Goal: Information Seeking & Learning: Check status

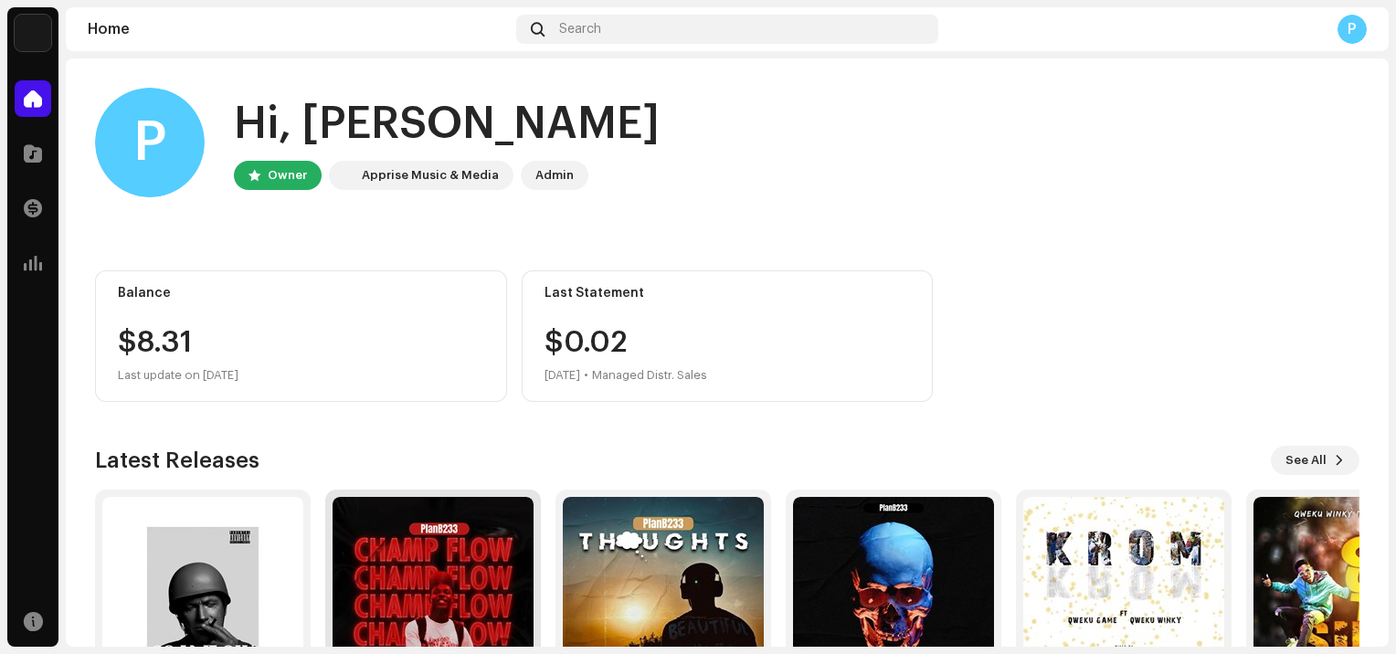
click at [435, 590] on img at bounding box center [432, 597] width 201 height 201
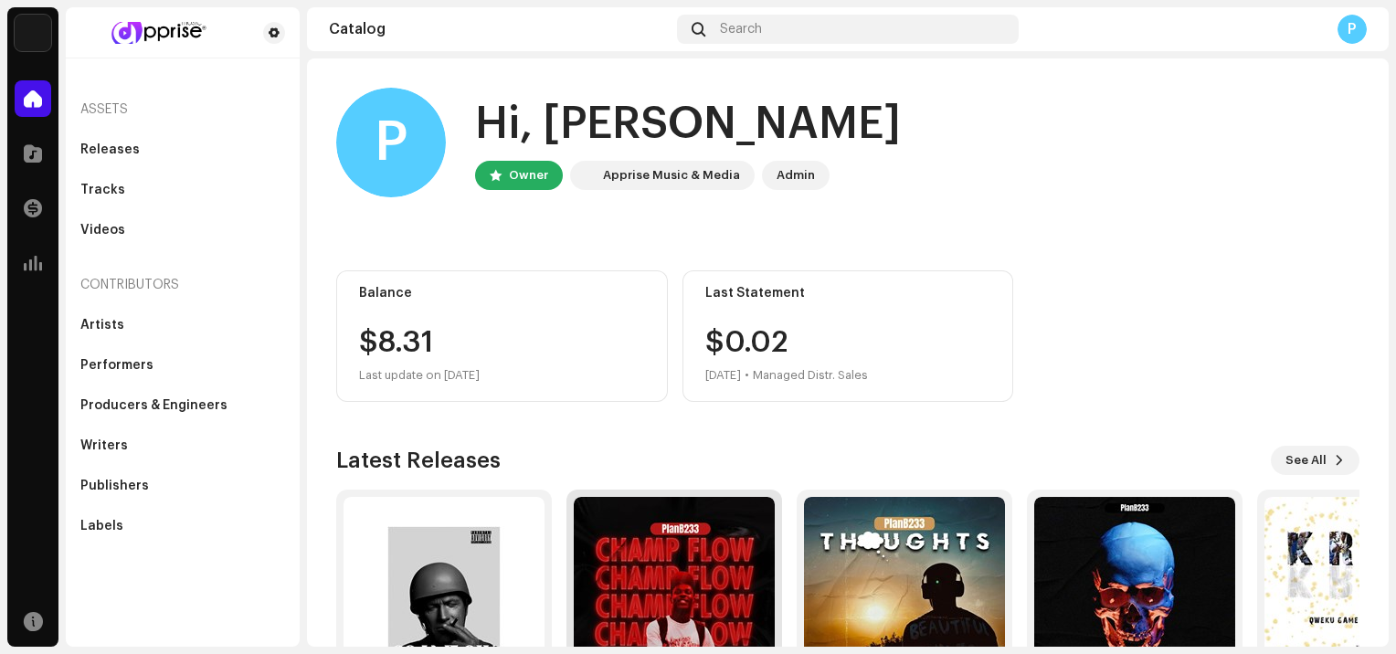
click at [651, 601] on img at bounding box center [674, 597] width 201 height 201
click at [652, 603] on img at bounding box center [674, 597] width 201 height 201
click at [653, 604] on img at bounding box center [674, 597] width 201 height 201
click at [654, 604] on img at bounding box center [675, 597] width 201 height 201
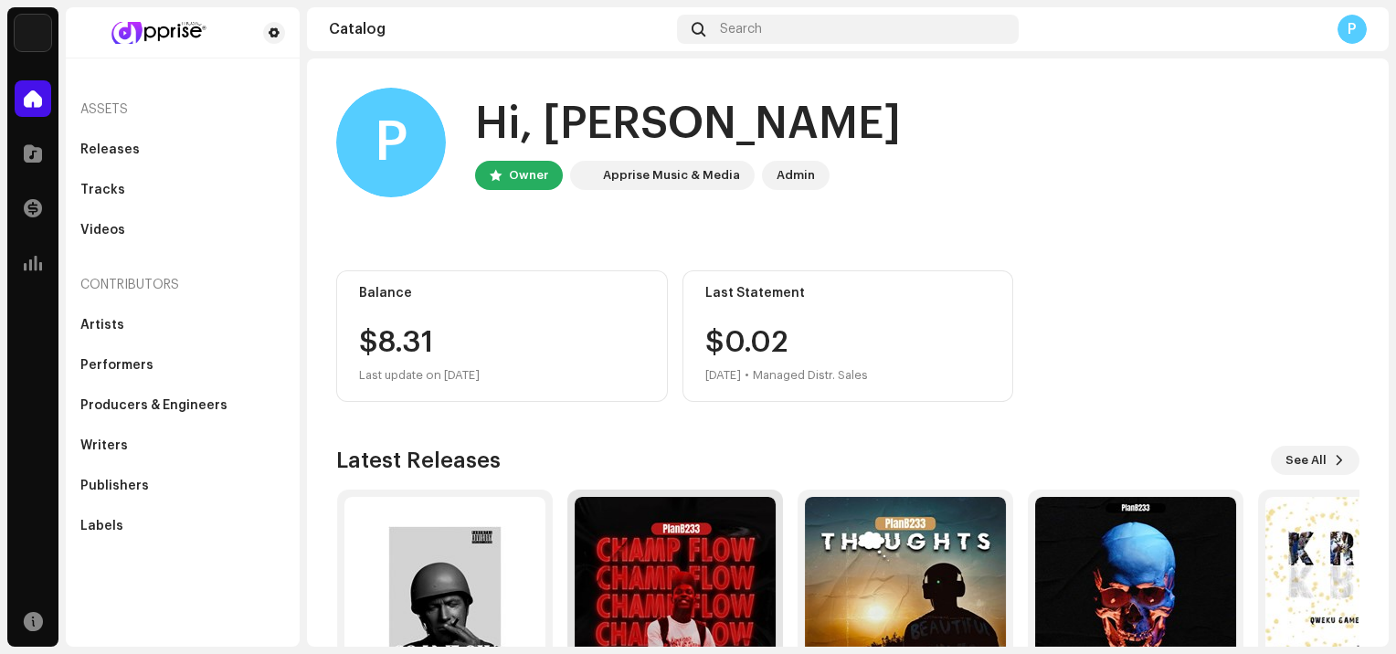
click at [656, 604] on img at bounding box center [675, 597] width 201 height 201
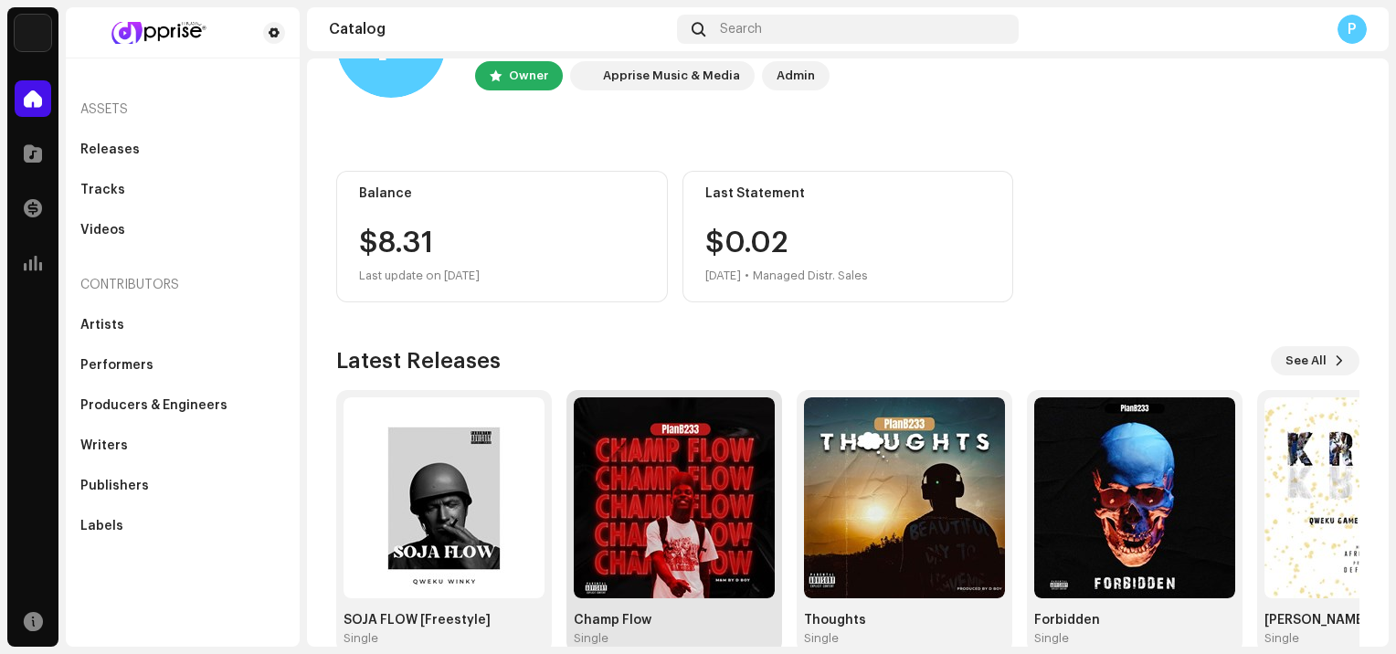
scroll to position [135, 0]
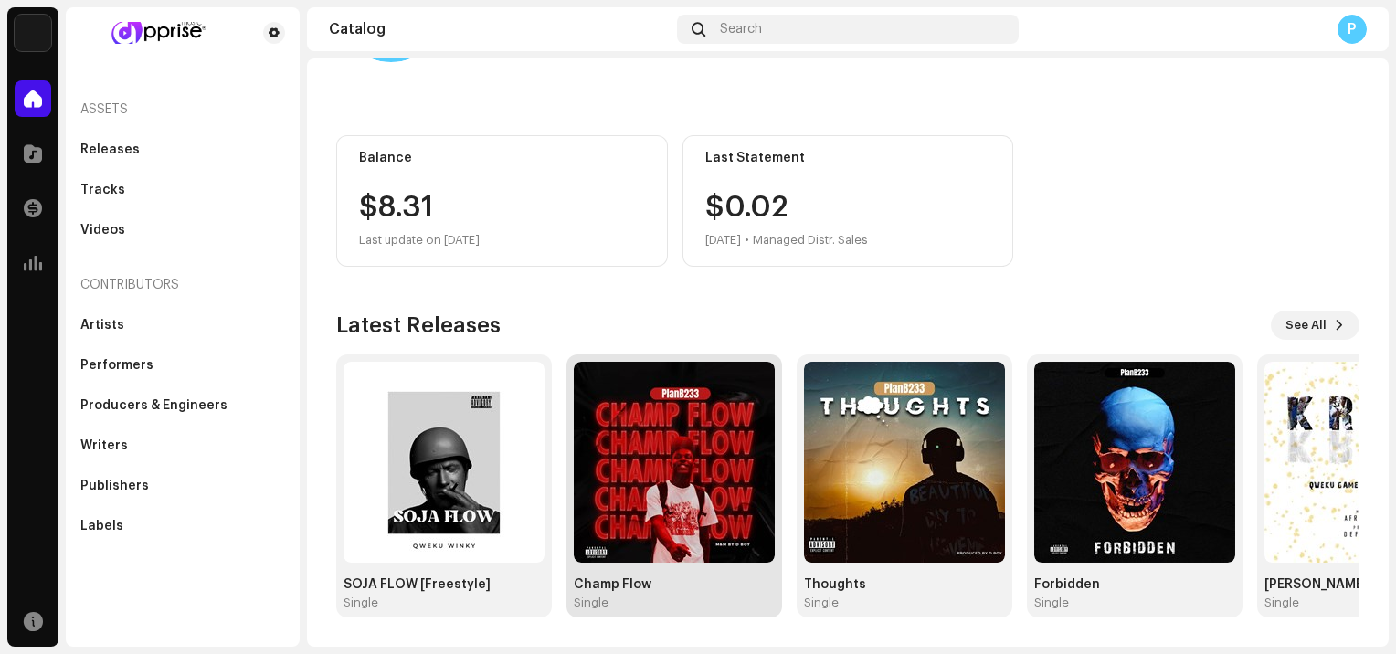
click at [658, 606] on div "Single" at bounding box center [674, 603] width 201 height 15
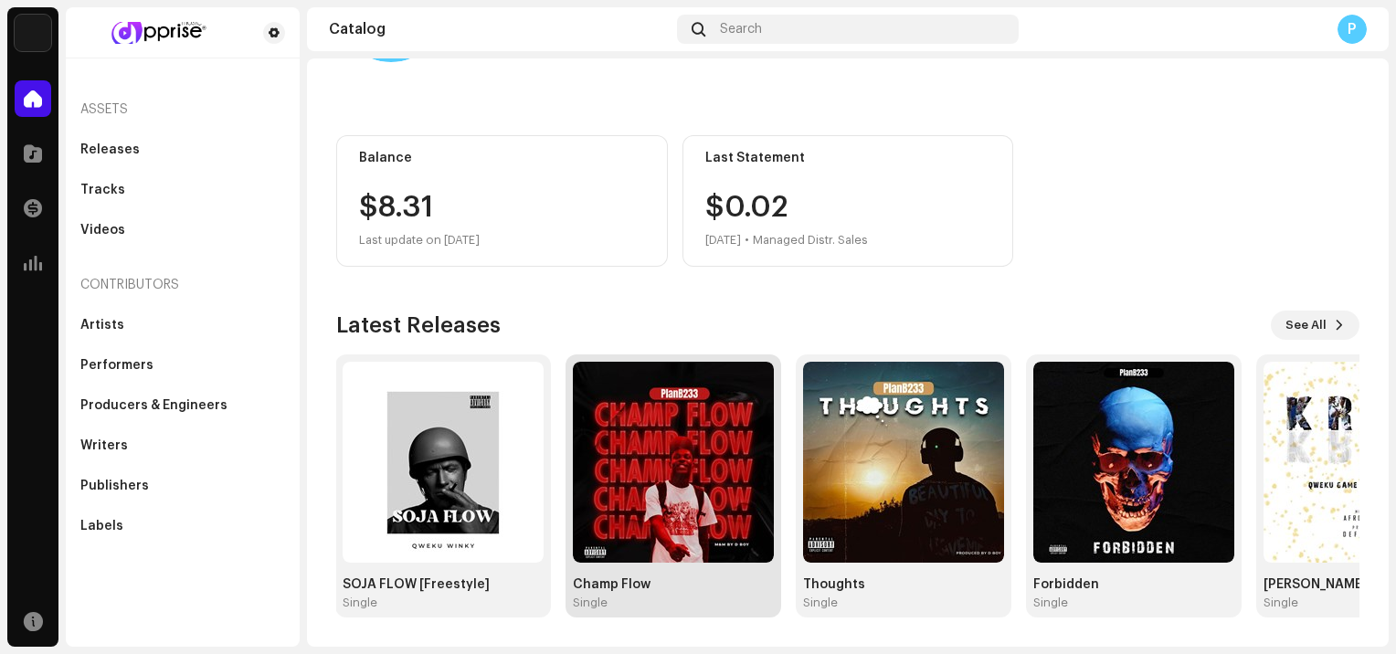
click at [657, 605] on div "Single" at bounding box center [673, 603] width 201 height 15
click at [655, 604] on div "Single" at bounding box center [674, 603] width 201 height 15
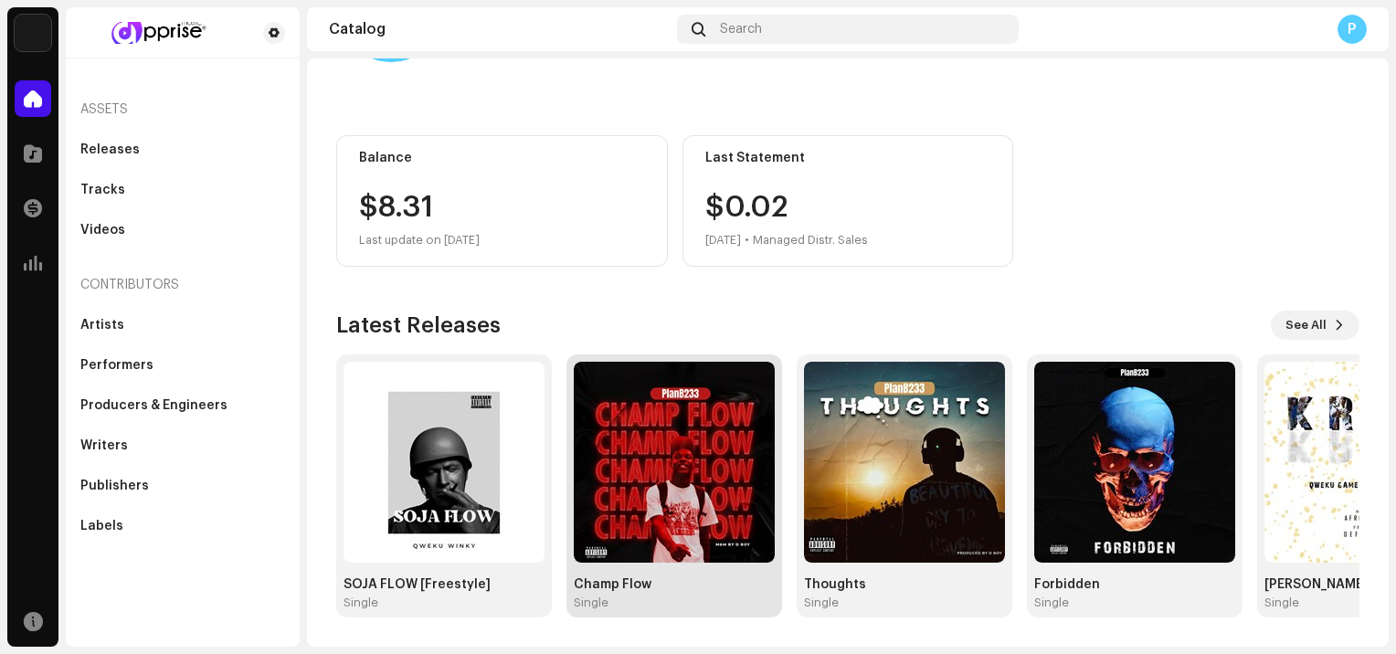
click at [655, 604] on div "Single" at bounding box center [674, 603] width 201 height 15
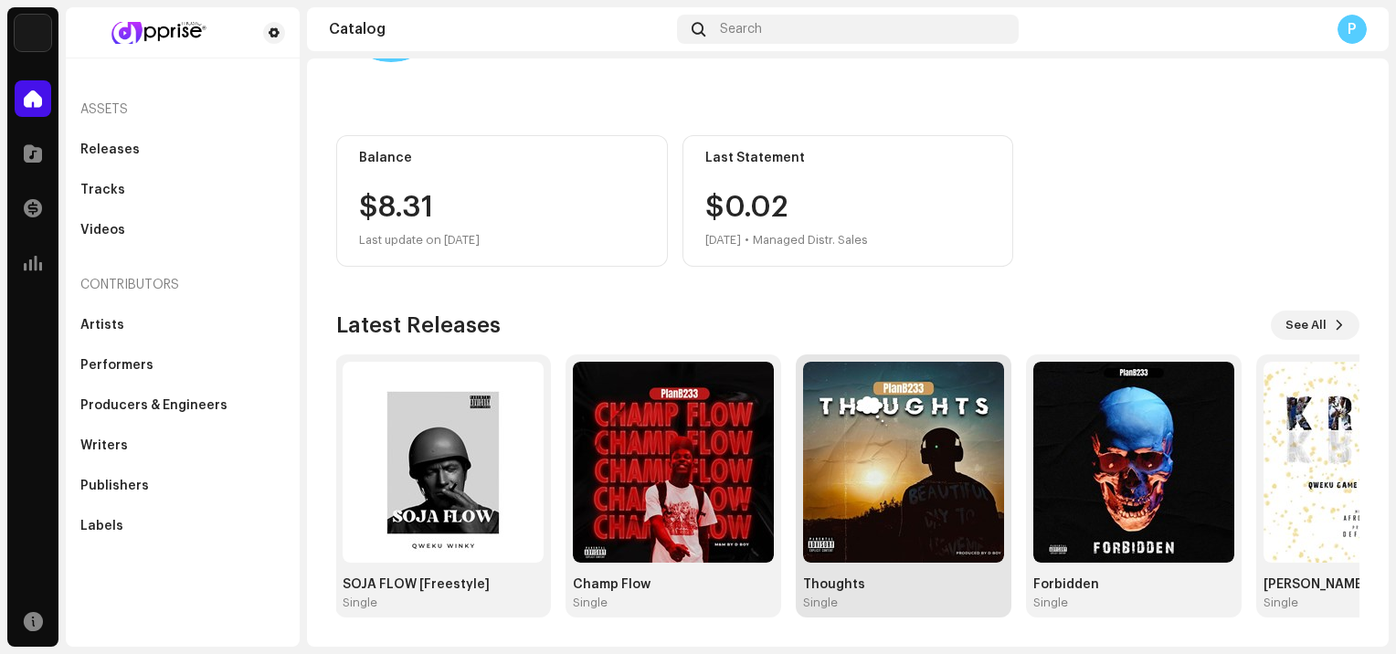
click at [943, 608] on div "Single" at bounding box center [903, 603] width 201 height 15
click at [943, 606] on div "Single" at bounding box center [903, 603] width 201 height 15
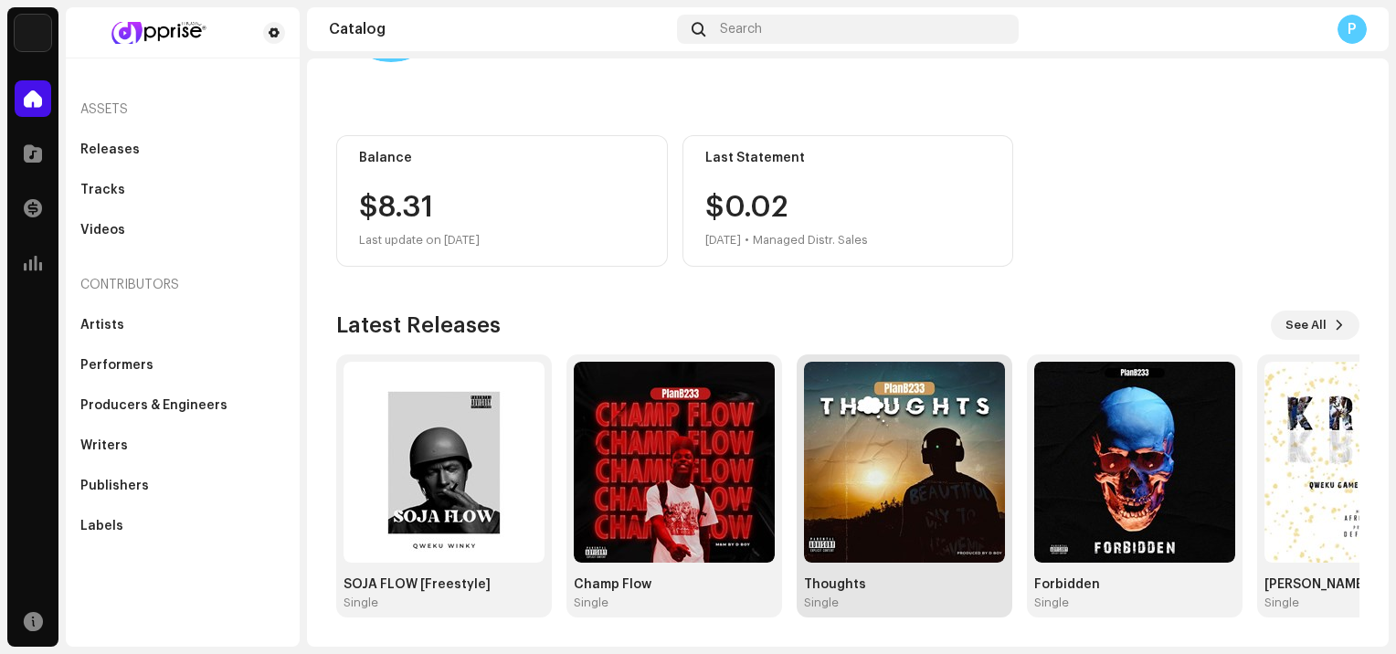
click at [943, 606] on div "Single" at bounding box center [904, 603] width 201 height 15
drag, startPoint x: 945, startPoint y: 605, endPoint x: 926, endPoint y: 575, distance: 35.0
click at [928, 575] on div "Thoughts Single" at bounding box center [904, 486] width 201 height 248
click at [935, 582] on div "Thoughts" at bounding box center [904, 584] width 201 height 15
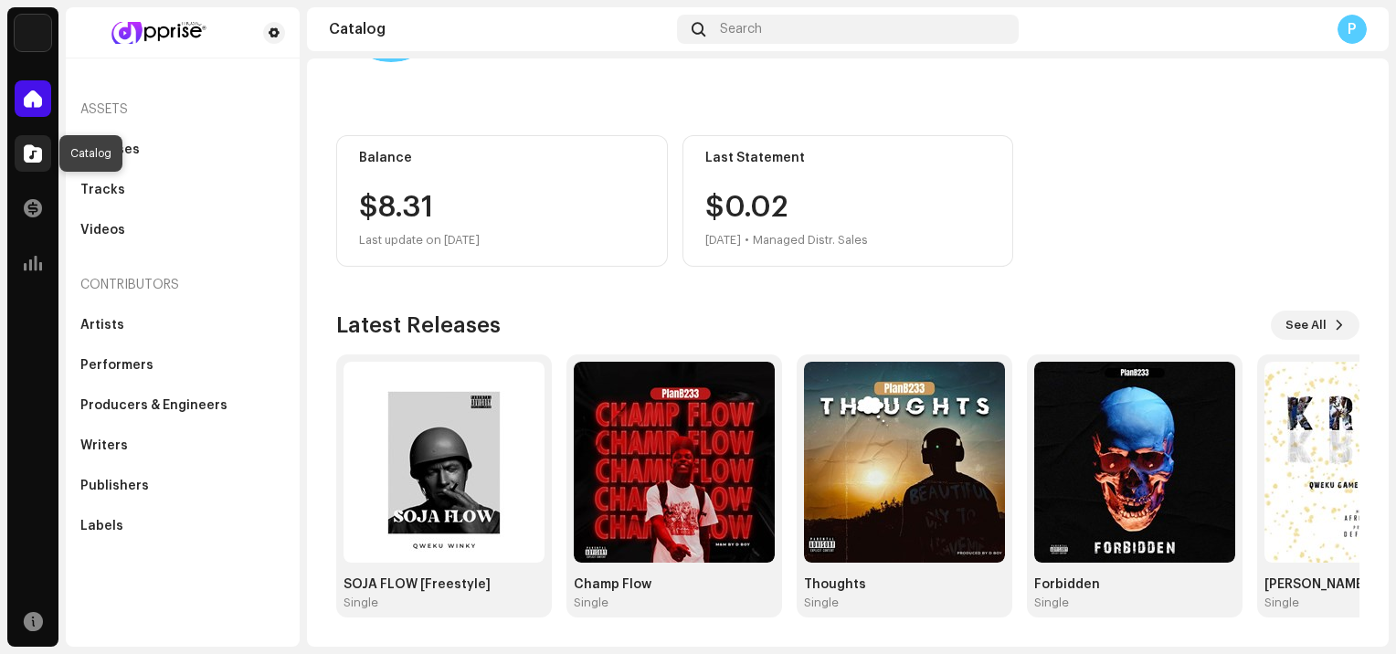
click at [33, 139] on div at bounding box center [33, 153] width 37 height 37
click at [34, 153] on span at bounding box center [33, 153] width 18 height 15
click at [37, 152] on span at bounding box center [33, 153] width 18 height 15
click at [38, 150] on span at bounding box center [33, 153] width 18 height 15
click at [26, 96] on span at bounding box center [33, 98] width 18 height 15
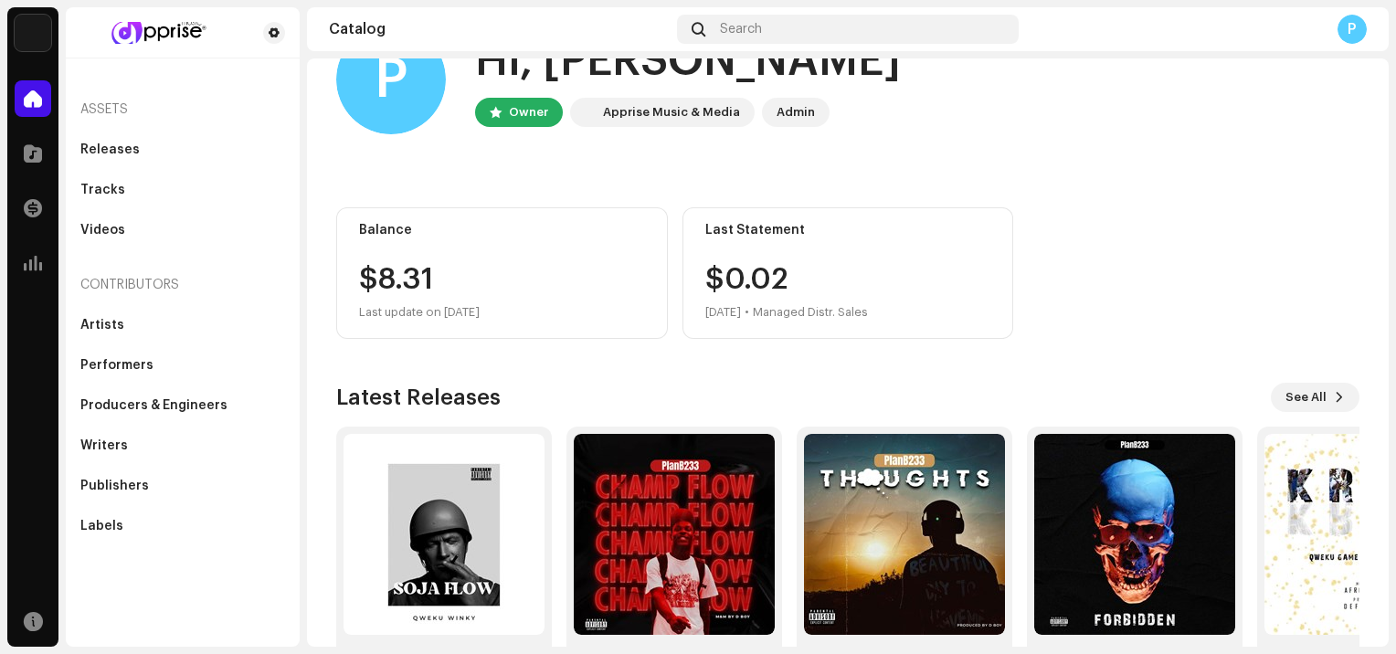
scroll to position [0, 0]
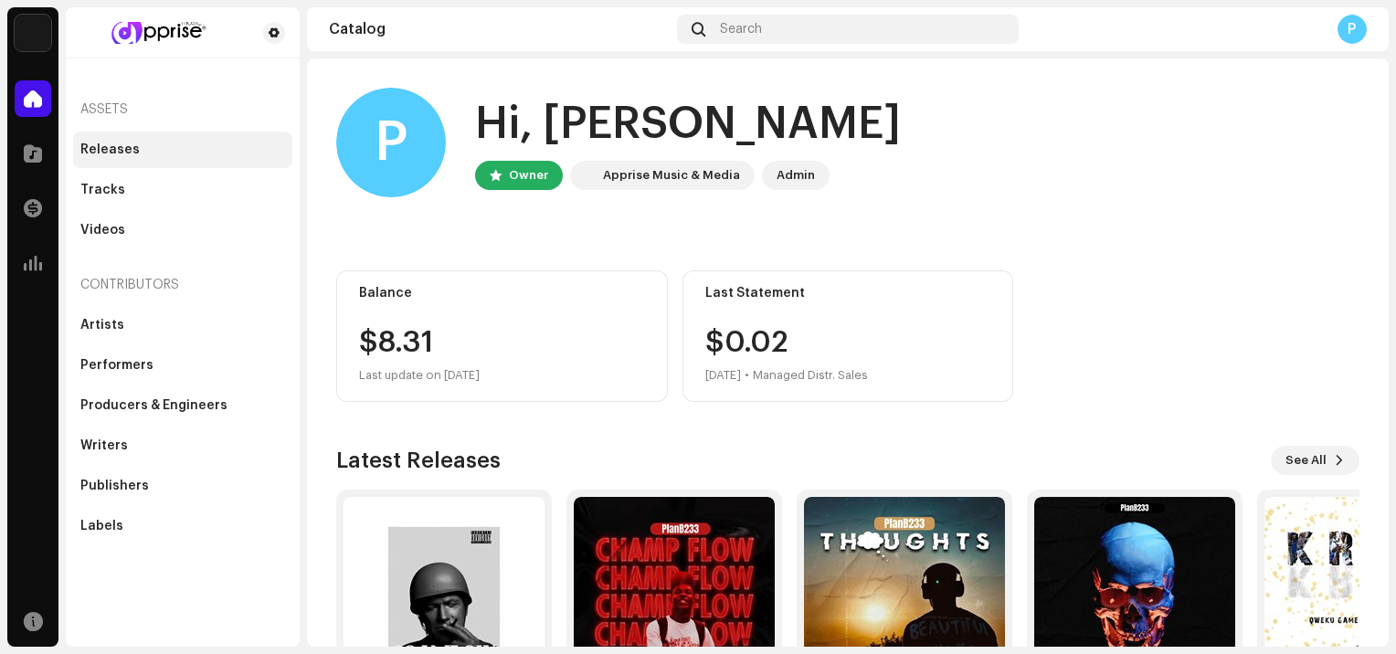
click at [117, 145] on div "Releases" at bounding box center [109, 149] width 59 height 15
click at [107, 153] on div "Releases" at bounding box center [109, 149] width 59 height 15
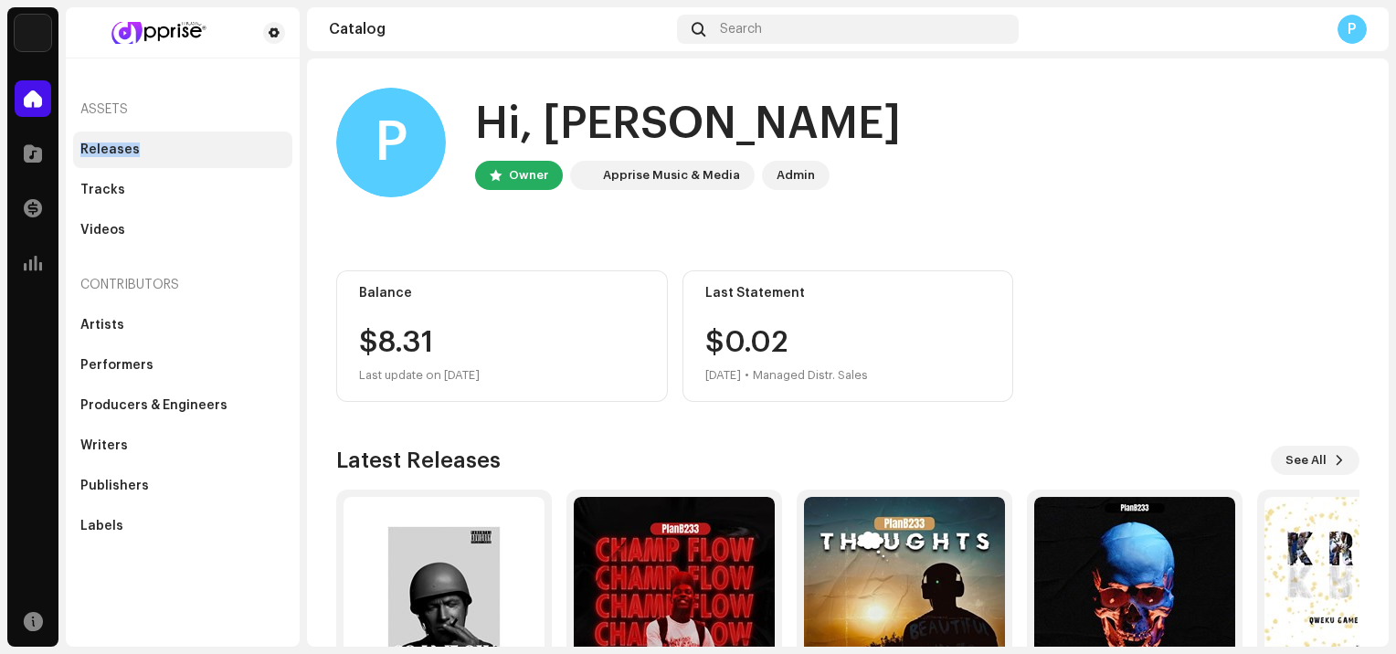
click at [107, 153] on div "Releases" at bounding box center [109, 149] width 59 height 15
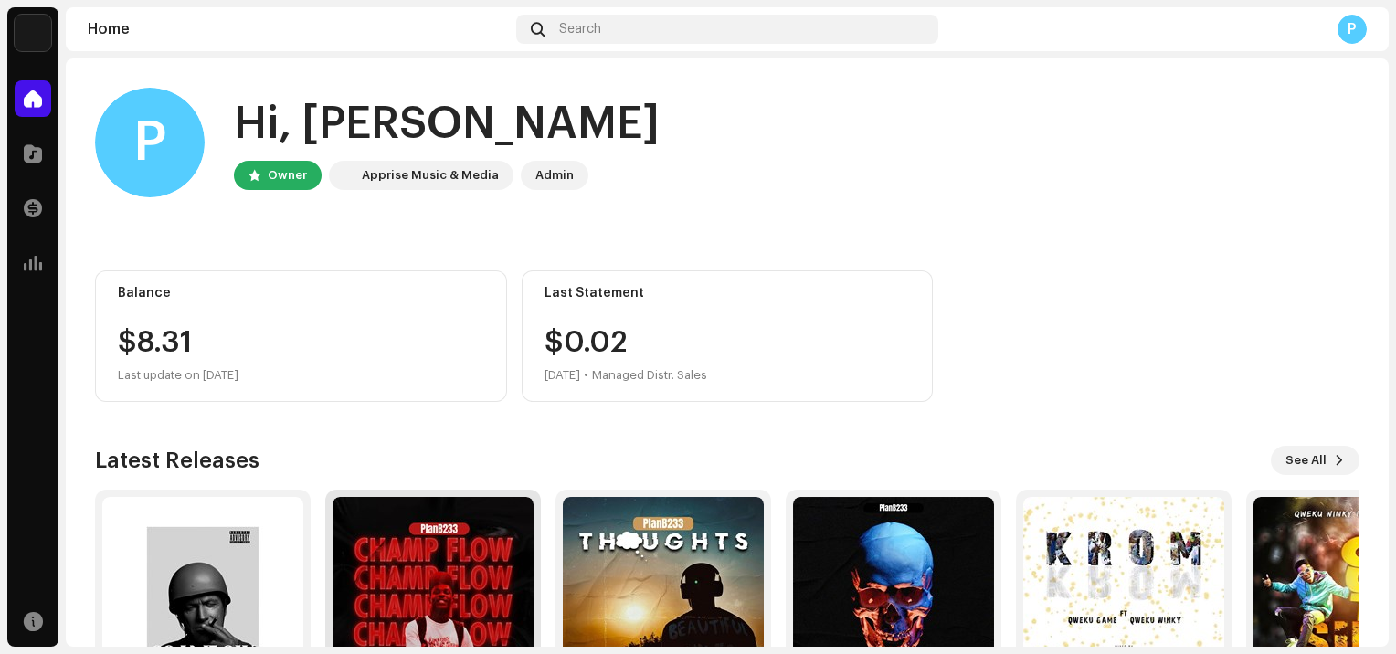
click at [479, 607] on img at bounding box center [432, 597] width 201 height 201
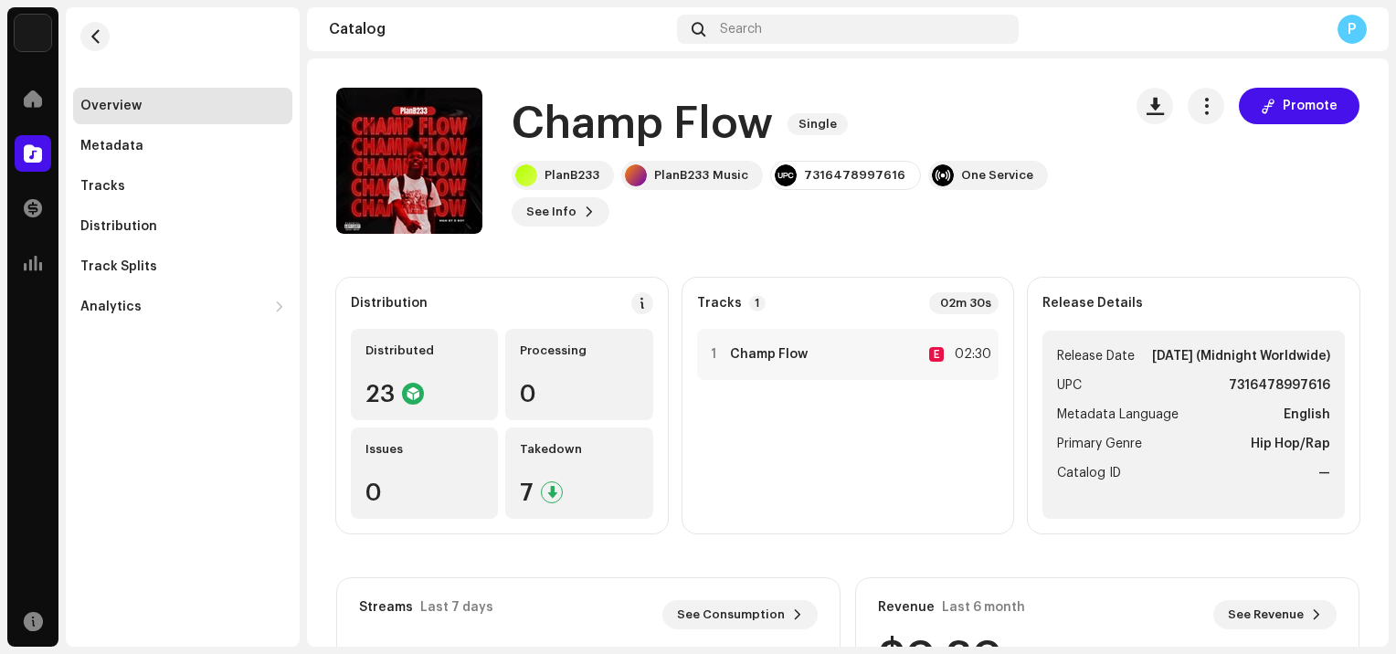
click at [816, 461] on div "1 Champ Flow E 02:30" at bounding box center [848, 424] width 302 height 190
click at [99, 30] on span "button" at bounding box center [96, 36] width 14 height 15
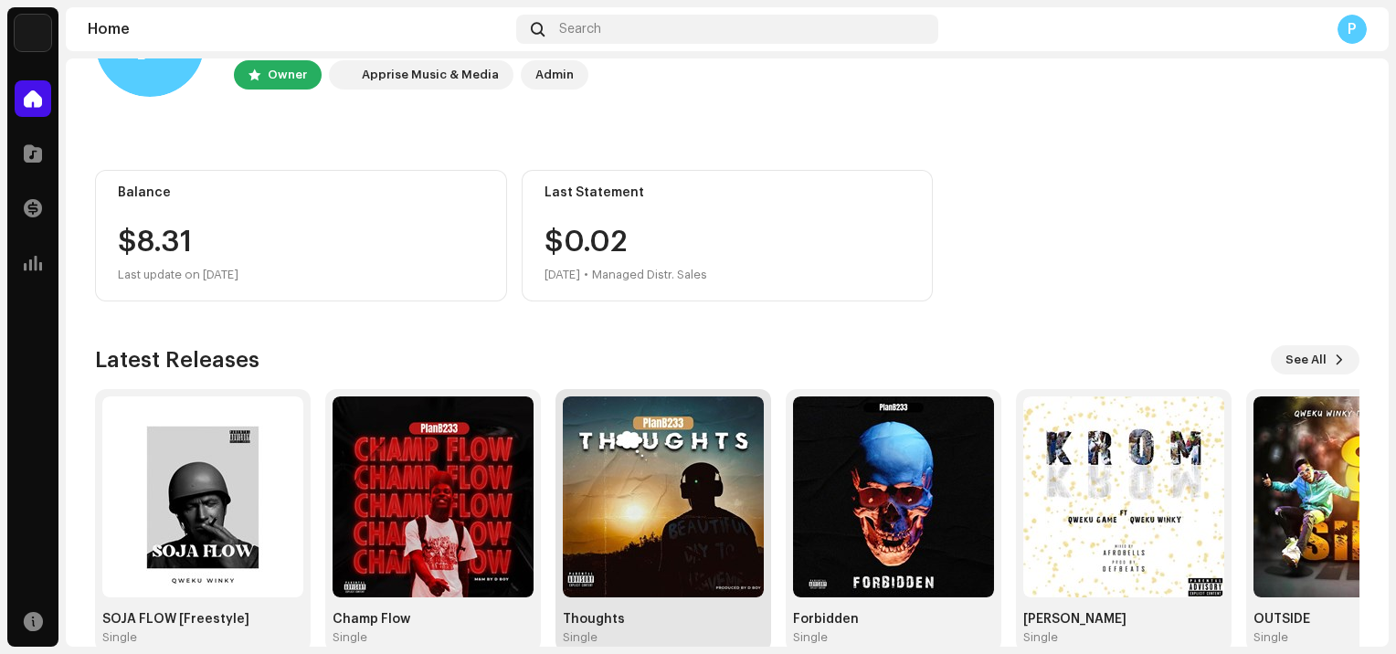
scroll to position [135, 0]
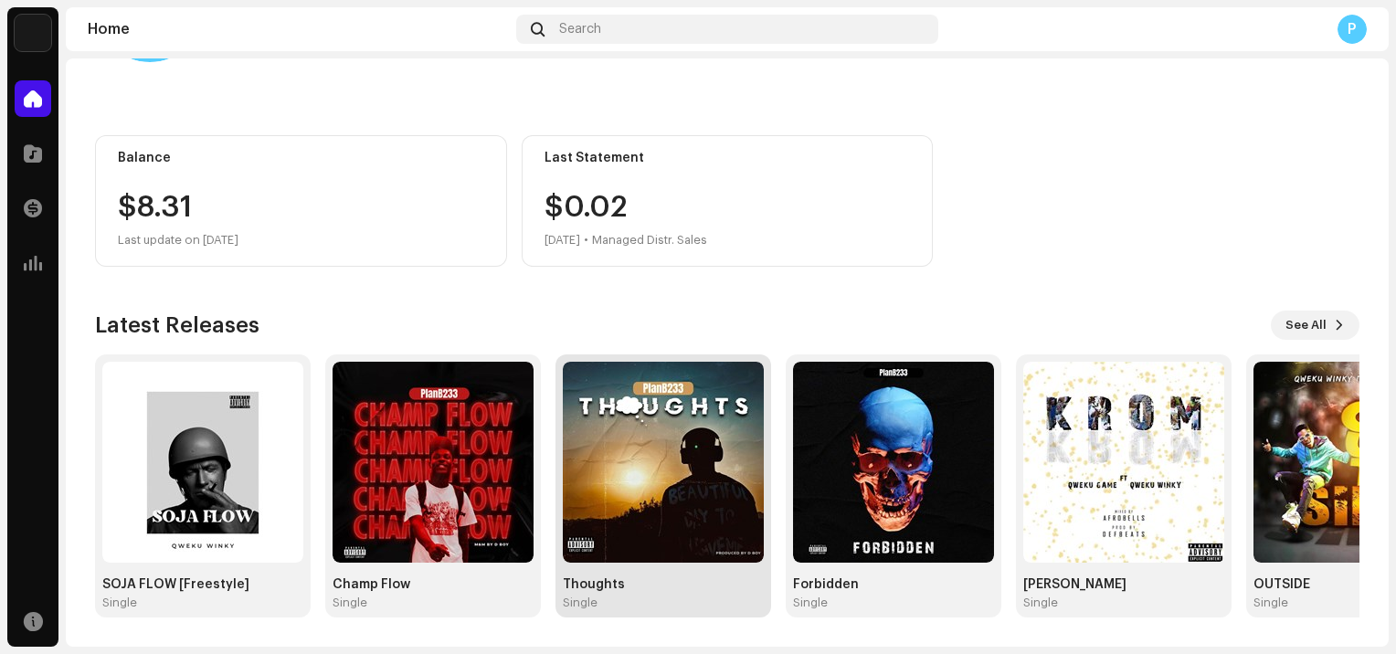
click at [694, 537] on img at bounding box center [663, 462] width 201 height 201
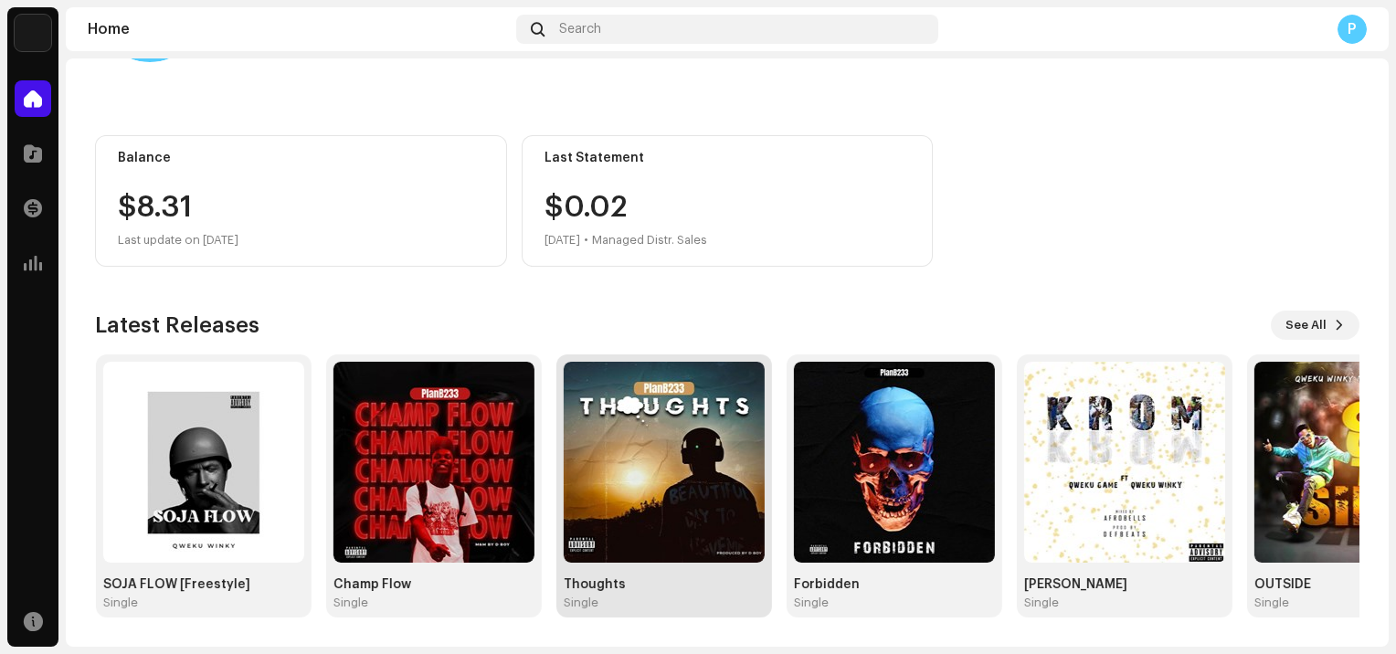
click at [694, 537] on img at bounding box center [664, 462] width 201 height 201
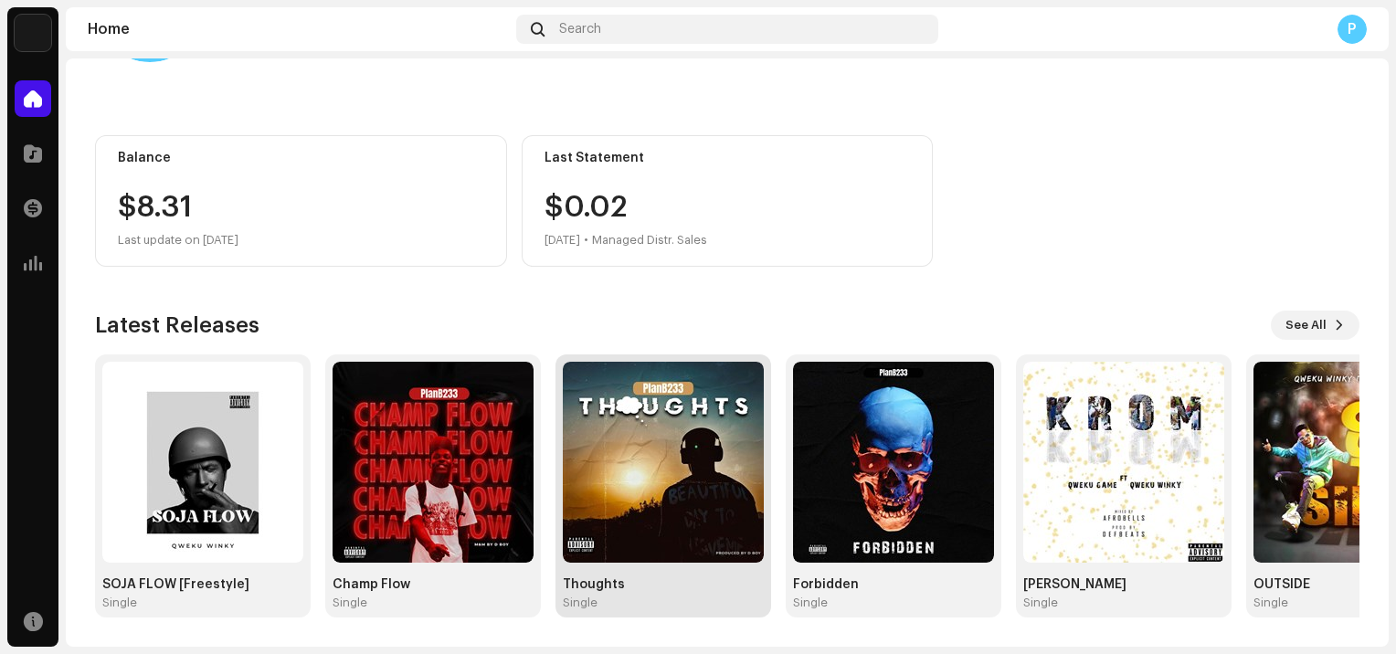
click at [694, 537] on img at bounding box center [663, 462] width 201 height 201
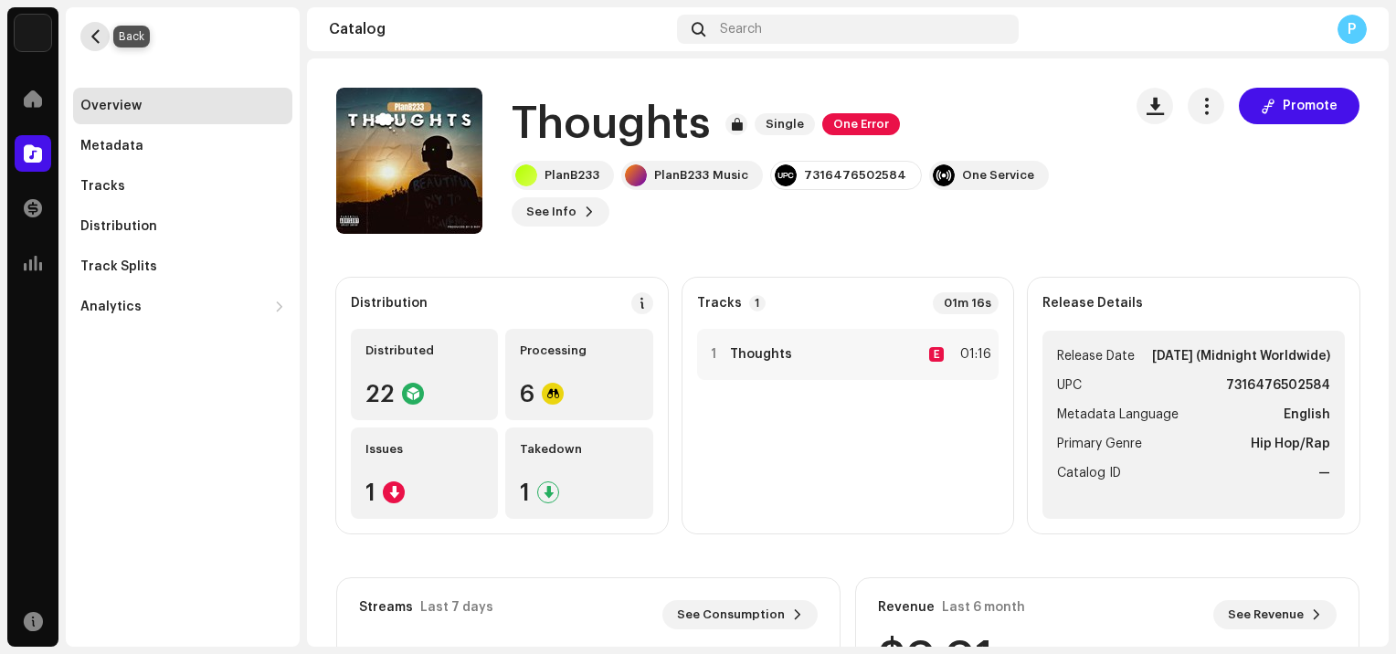
click at [97, 37] on span "button" at bounding box center [96, 36] width 14 height 15
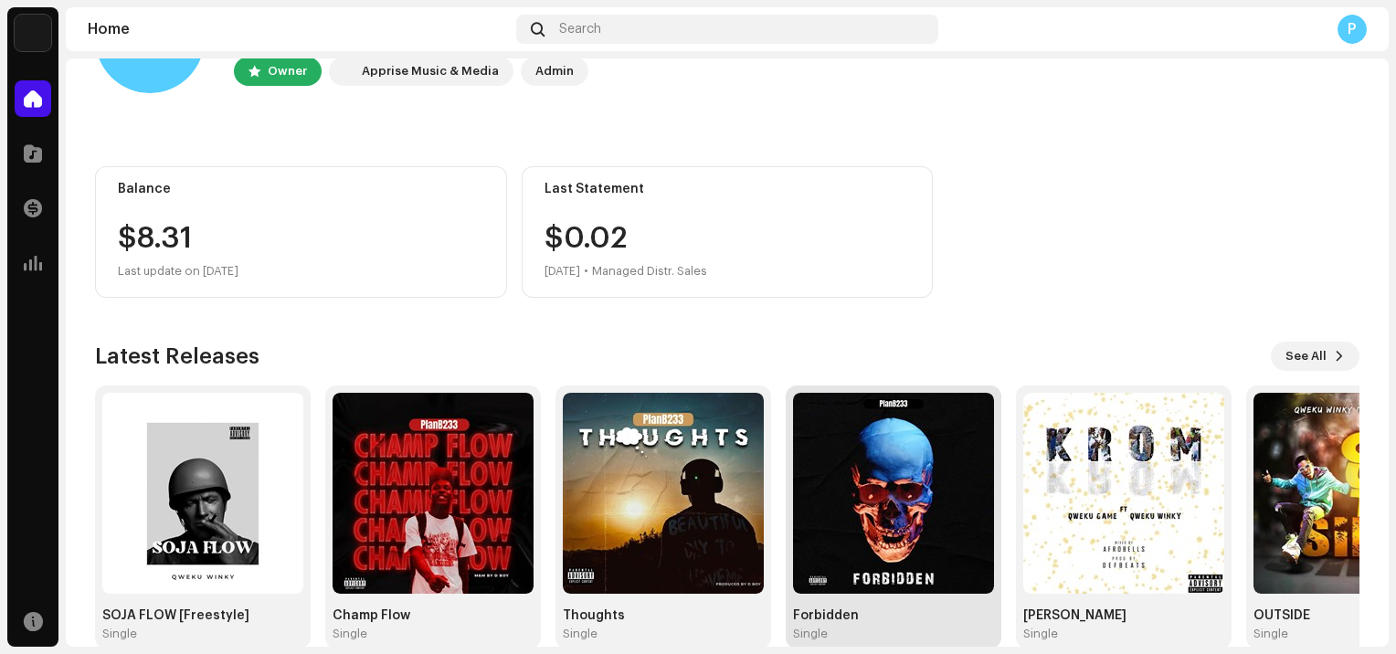
scroll to position [135, 0]
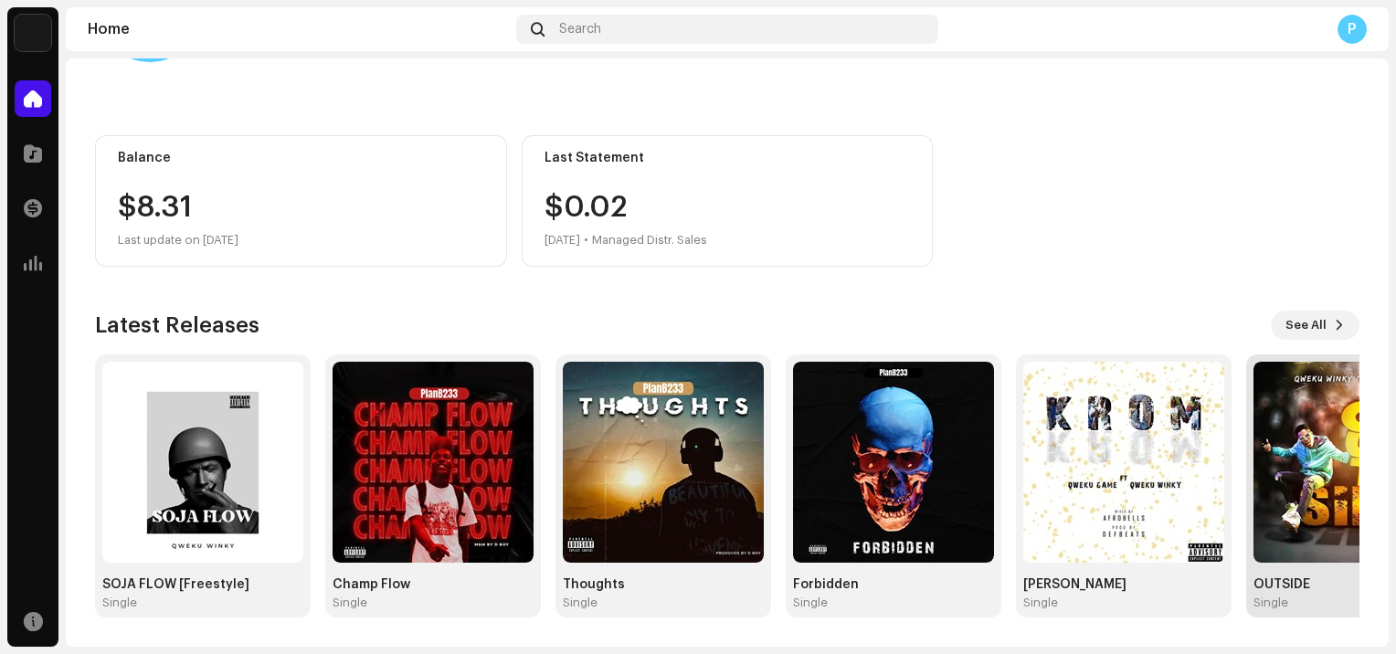
click at [1298, 512] on img at bounding box center [1353, 462] width 201 height 201
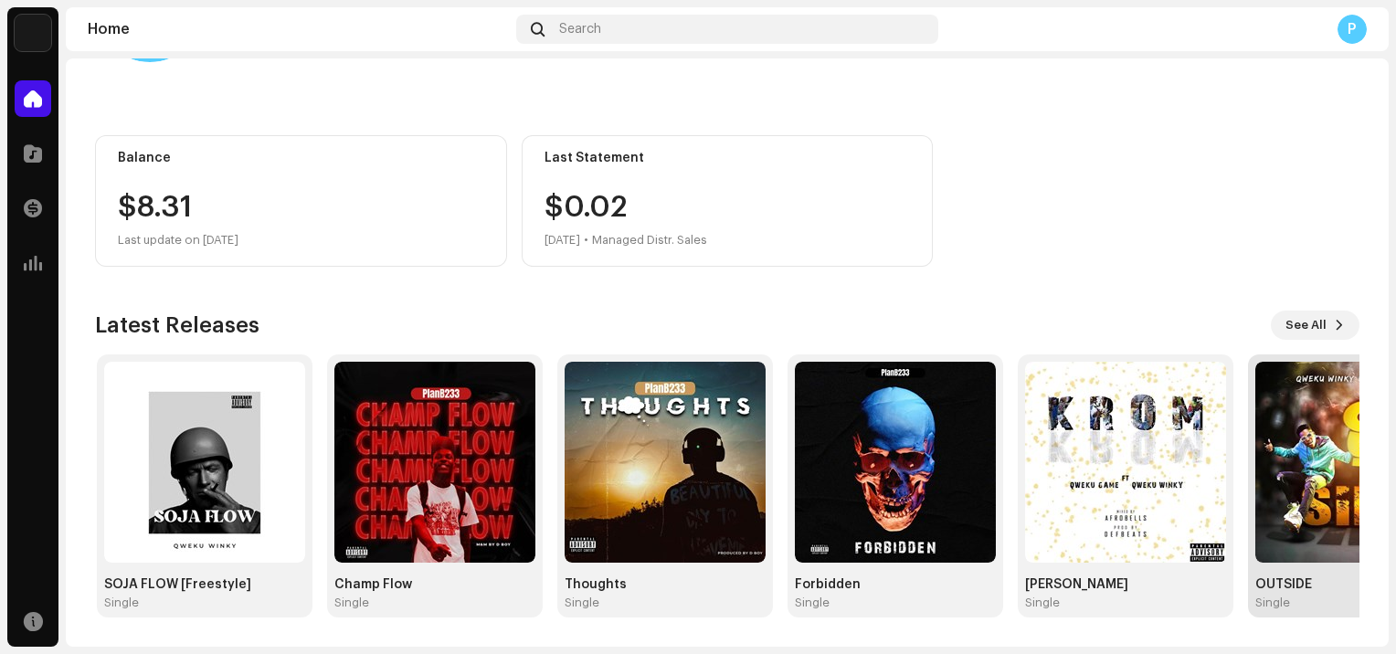
click at [1303, 514] on img at bounding box center [1355, 462] width 201 height 201
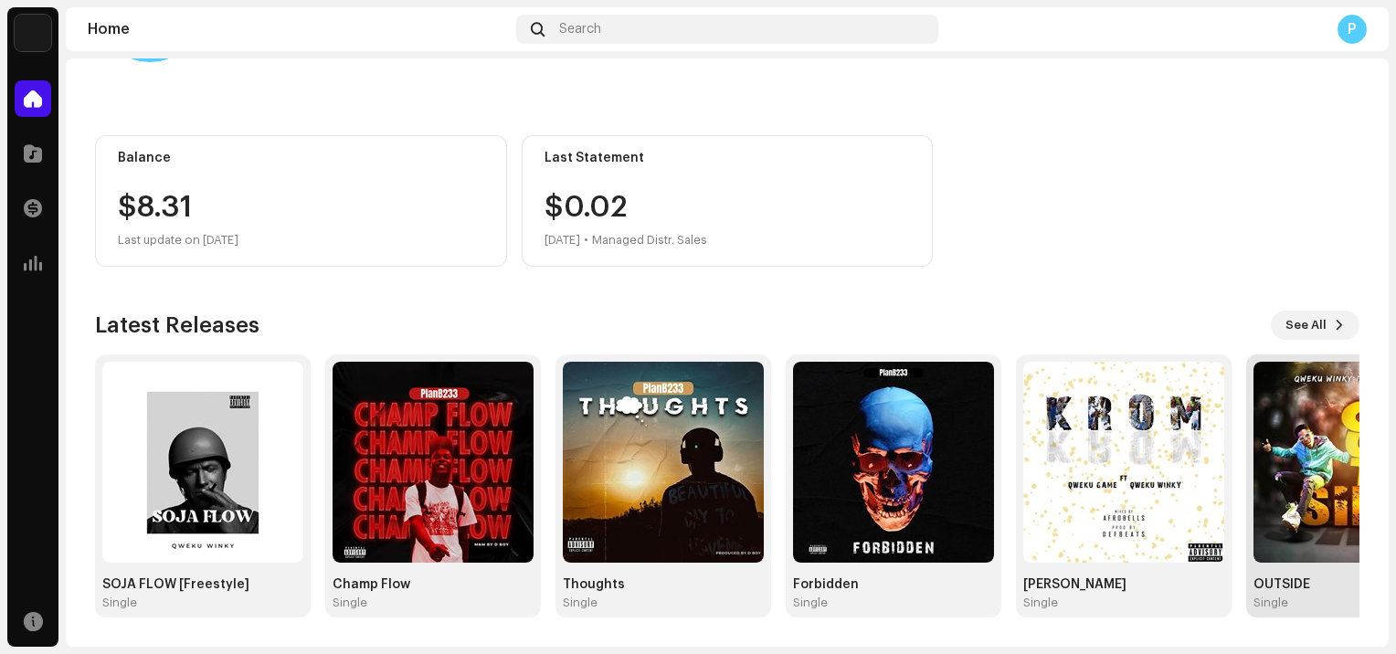
click at [1303, 515] on img at bounding box center [1353, 462] width 201 height 201
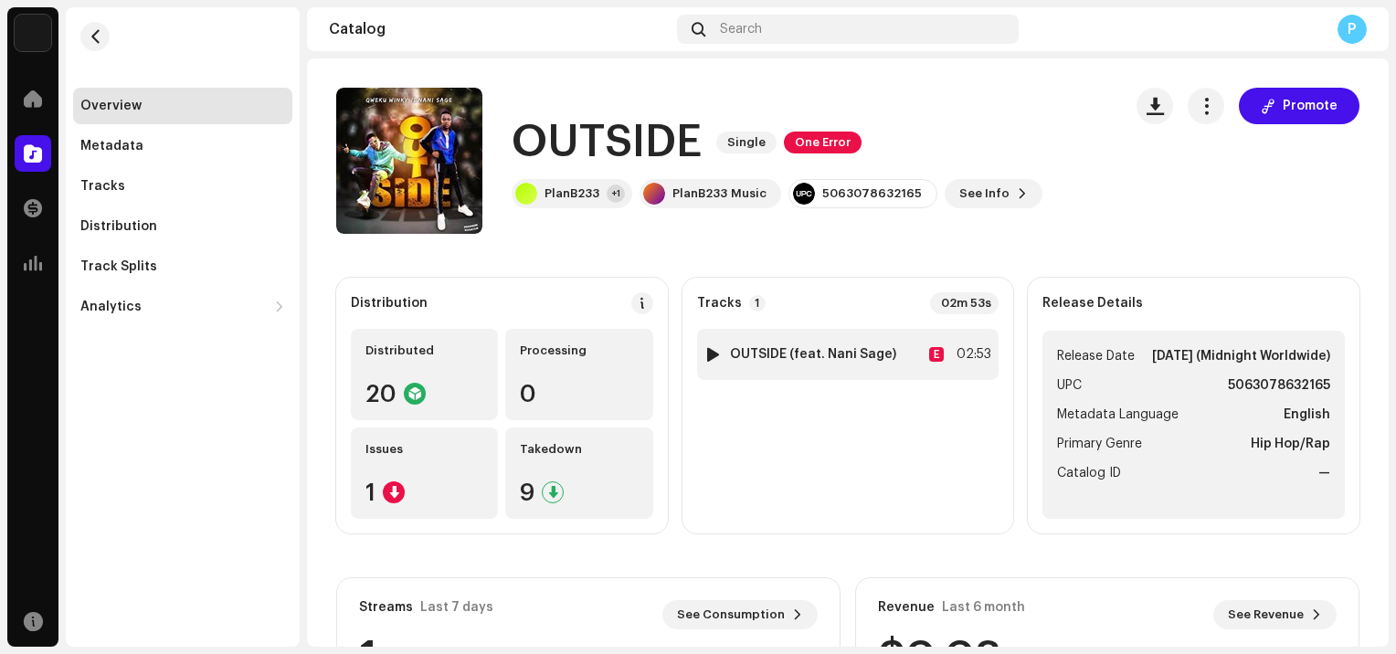
click at [824, 368] on div "1 OUTSIDE (feat. Nani Sage) E 02:53" at bounding box center [848, 354] width 302 height 51
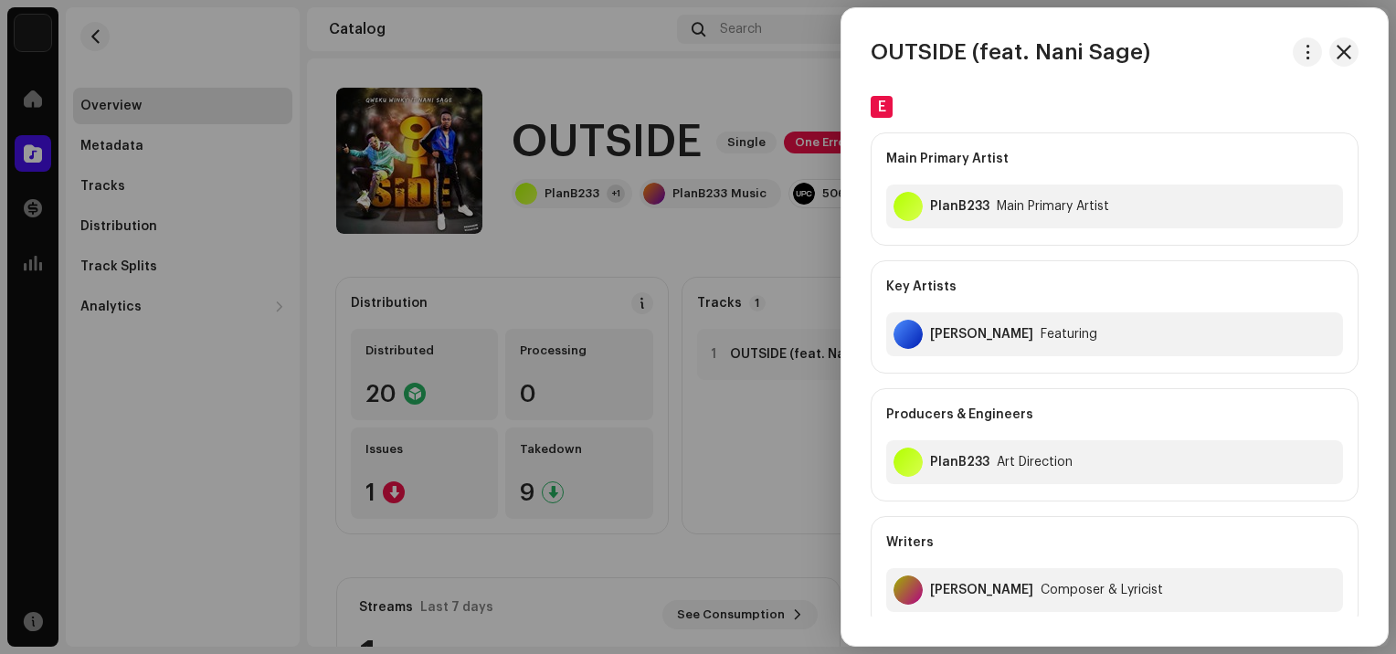
click at [669, 247] on div at bounding box center [698, 327] width 1396 height 654
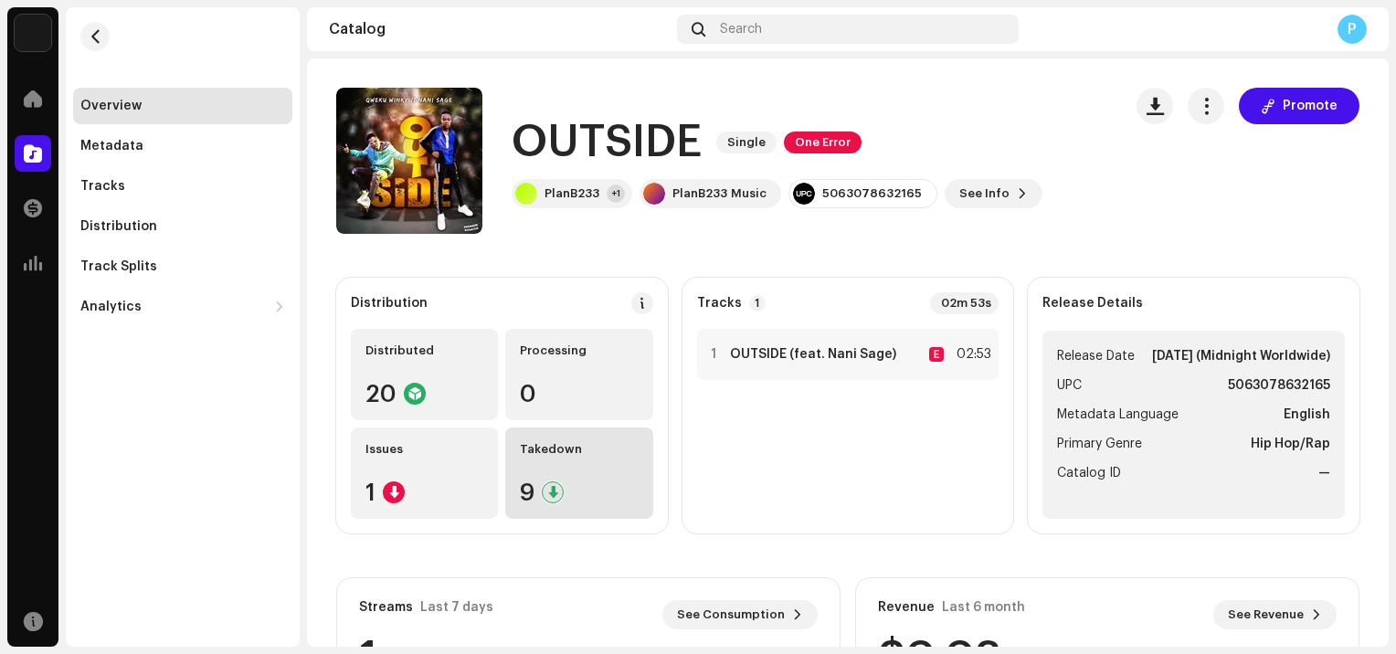
click at [599, 500] on div "9" at bounding box center [579, 492] width 118 height 24
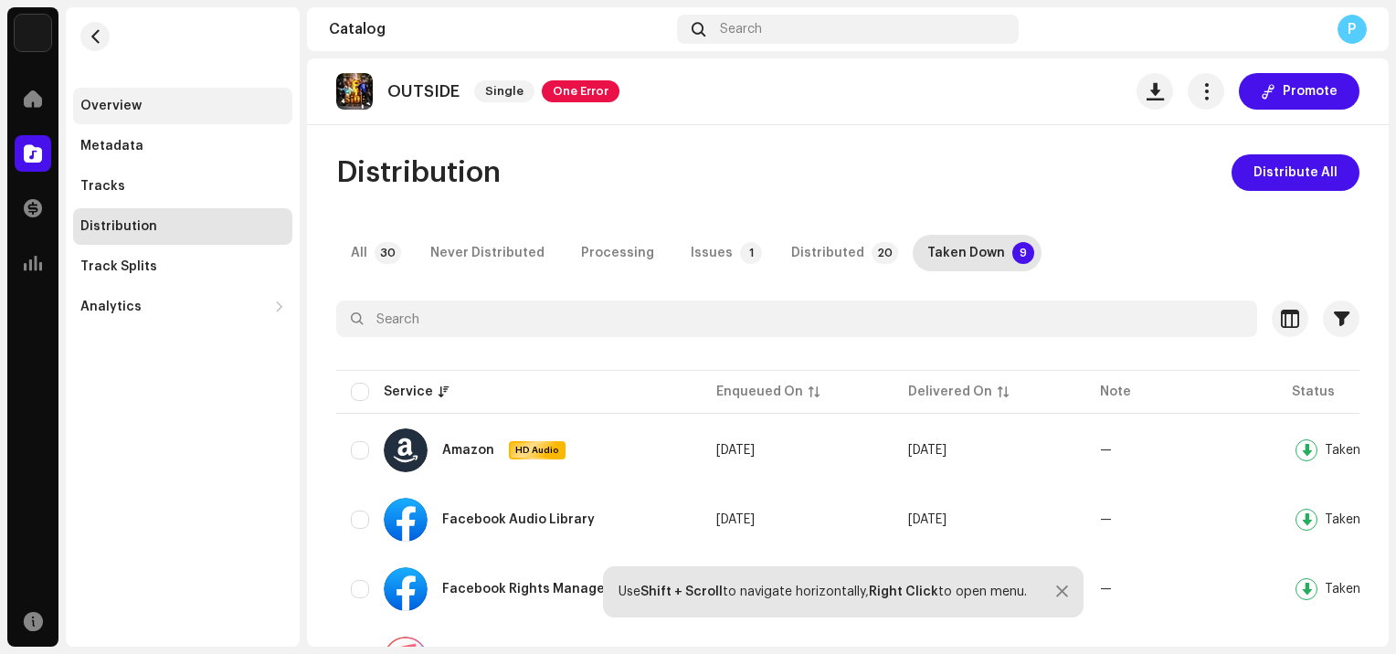
click at [161, 112] on div "Overview" at bounding box center [182, 106] width 205 height 15
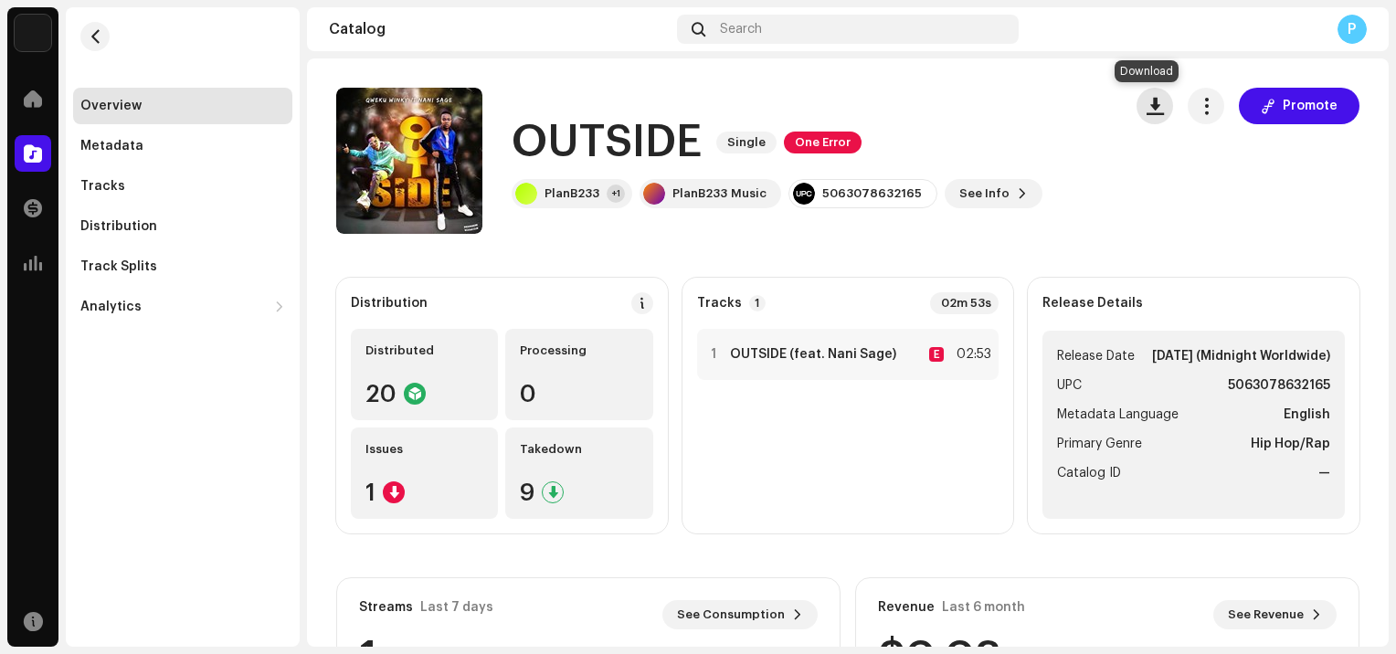
click at [1147, 109] on span "button" at bounding box center [1154, 106] width 17 height 15
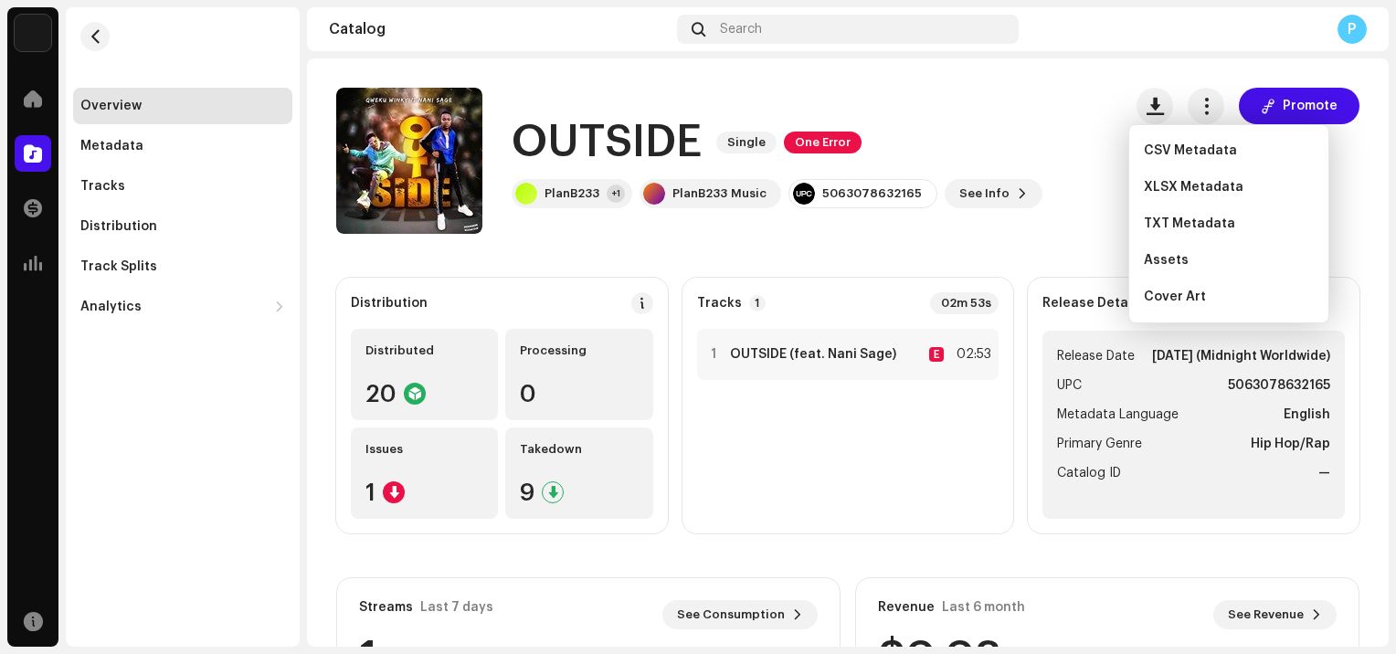
click at [1107, 147] on div "OUTSIDE Single One Error PlanB233 +1 PlanB233 Music 5063078632165 See Info Prom…" at bounding box center [847, 161] width 1023 height 146
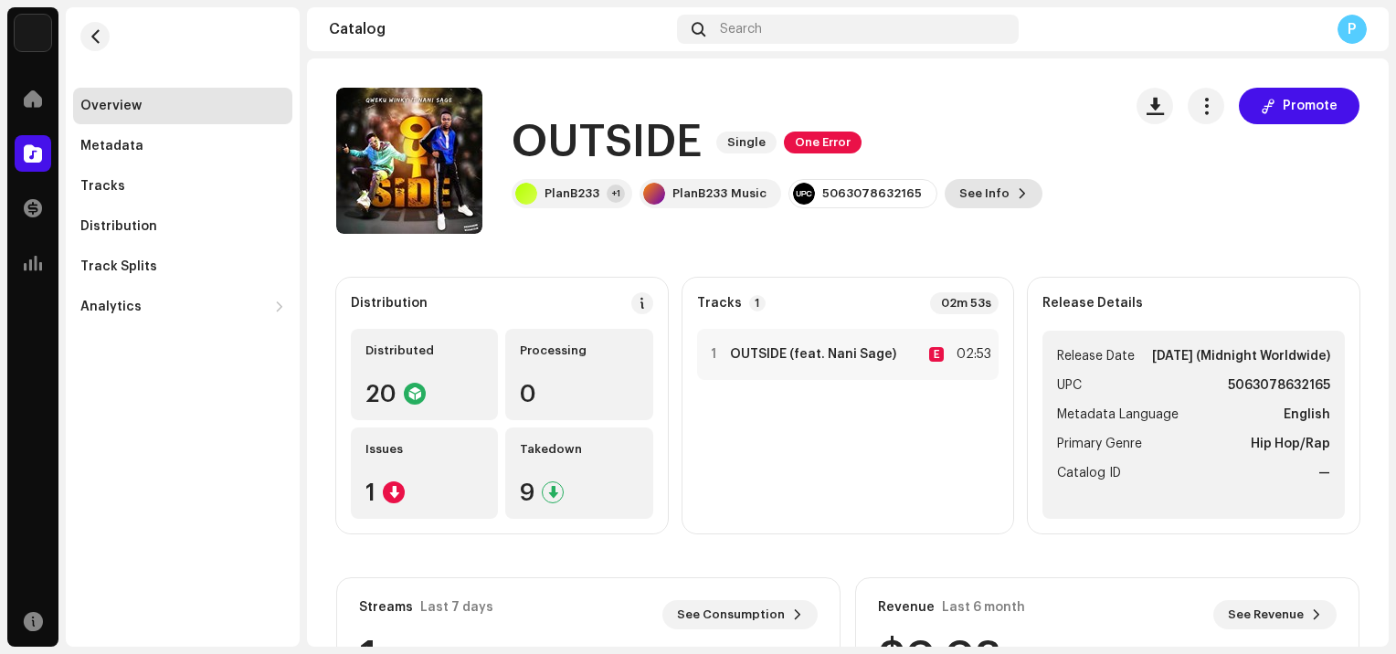
click at [972, 195] on span "See Info" at bounding box center [984, 193] width 50 height 37
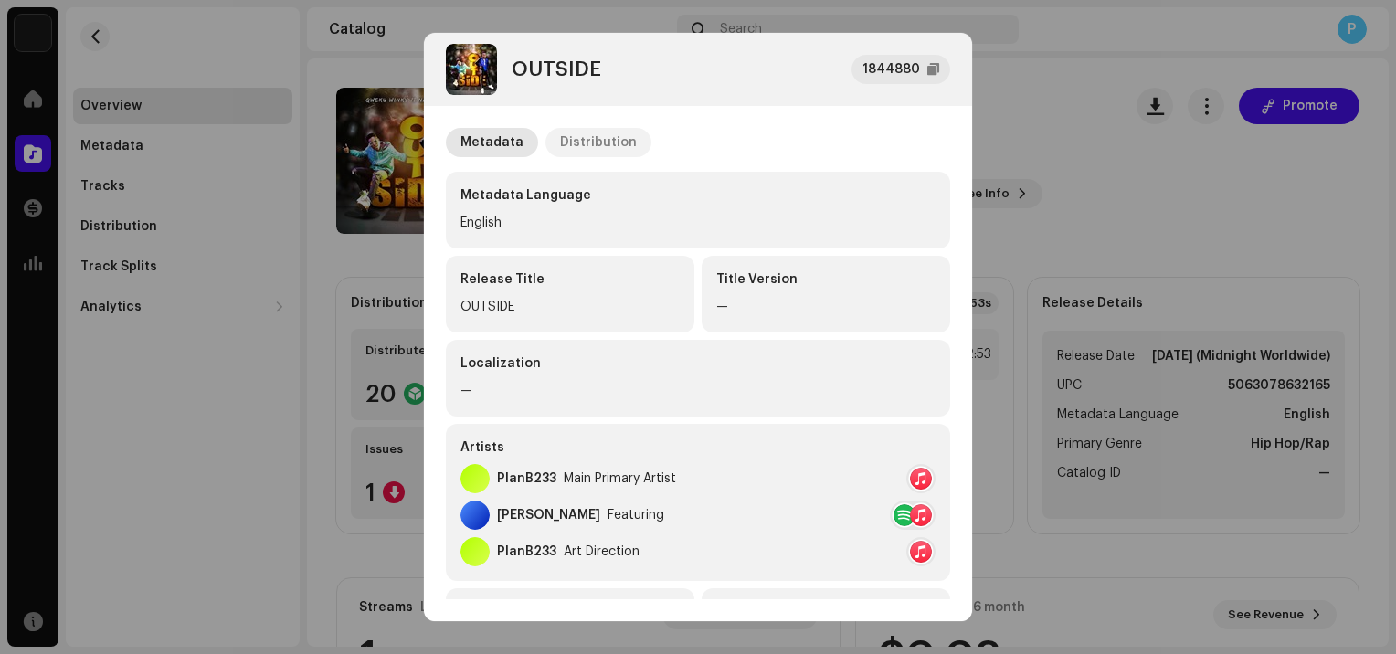
click at [598, 142] on div "Distribution" at bounding box center [598, 142] width 77 height 29
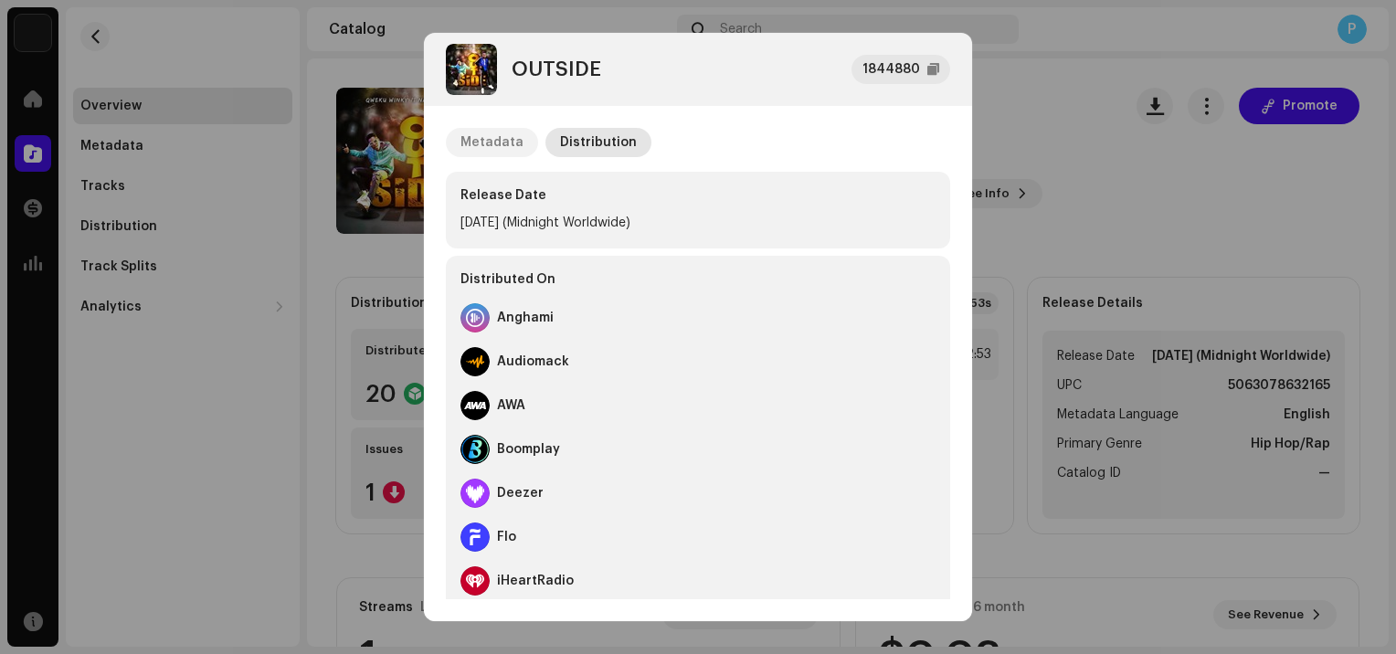
click at [474, 146] on div "Metadata" at bounding box center [491, 142] width 63 height 29
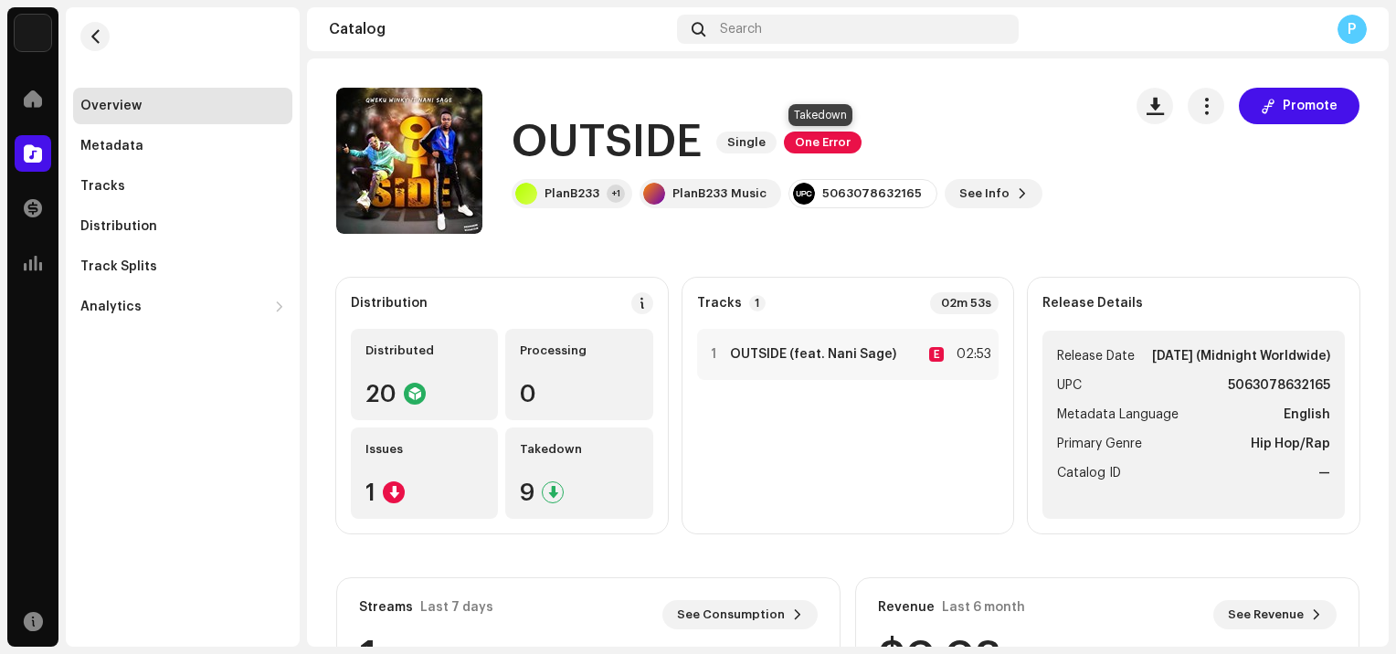
click at [823, 142] on span "One Error" at bounding box center [823, 143] width 78 height 22
click at [1198, 109] on span "button" at bounding box center [1205, 106] width 17 height 15
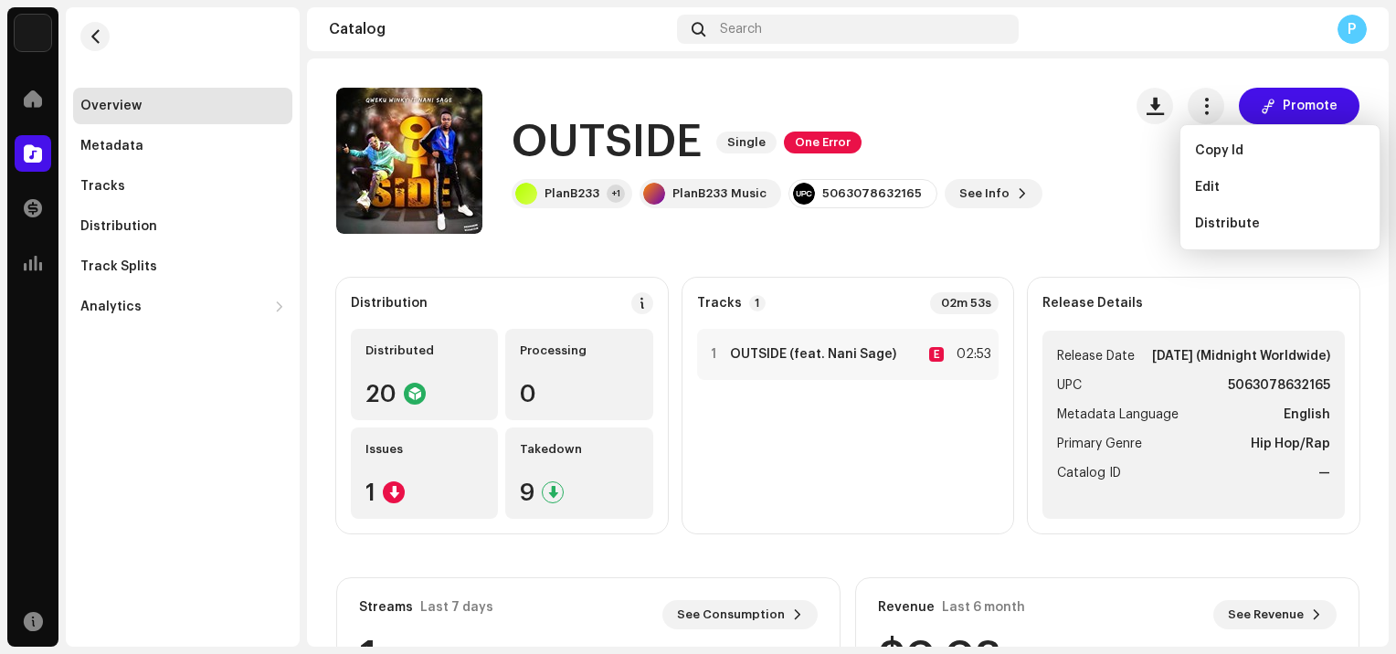
click at [939, 130] on div "OUTSIDE Single One Error" at bounding box center [777, 142] width 531 height 58
